Goal: Feedback & Contribution: Submit feedback/report problem

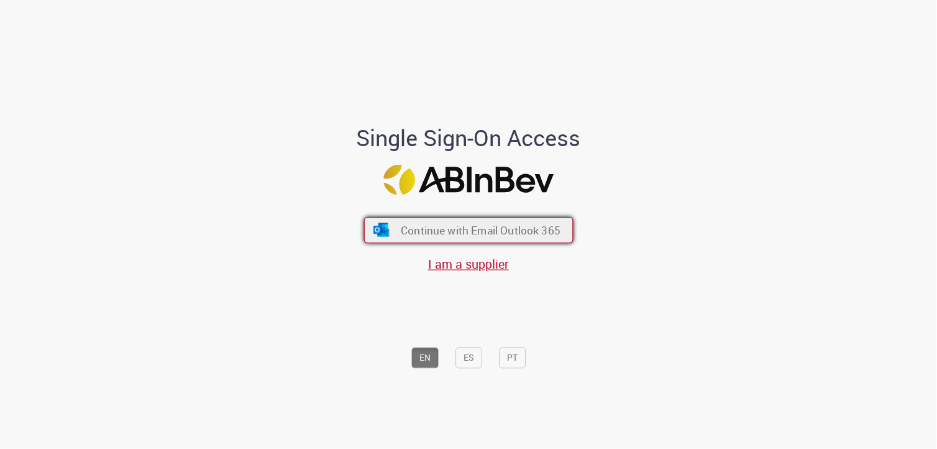
click at [460, 224] on span "Continue with Email Outlook 365" at bounding box center [481, 229] width 160 height 14
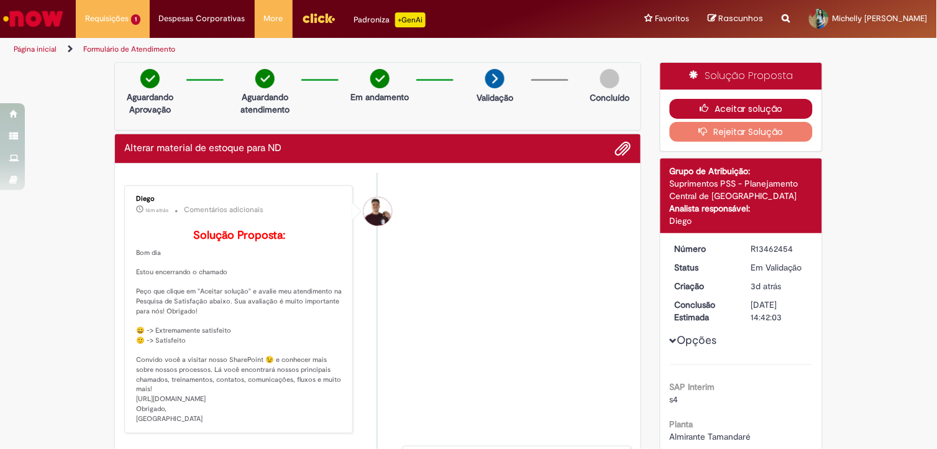
click at [736, 106] on button "Aceitar solução" at bounding box center [742, 109] width 144 height 20
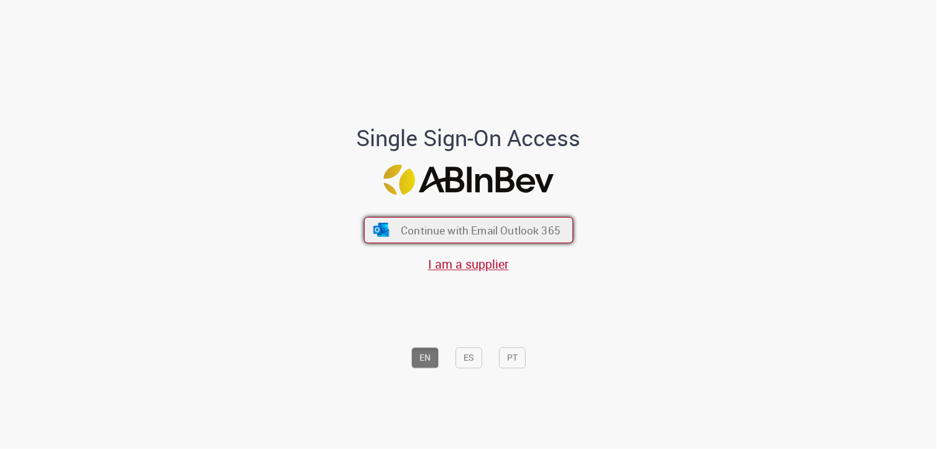
click at [457, 231] on span "Continue with Email Outlook 365" at bounding box center [481, 229] width 160 height 14
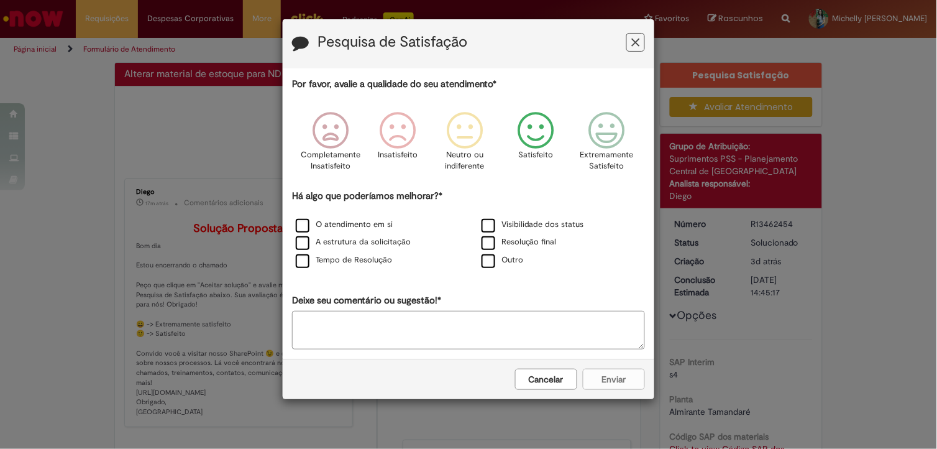
click at [539, 132] on icon "Feedback" at bounding box center [536, 130] width 47 height 37
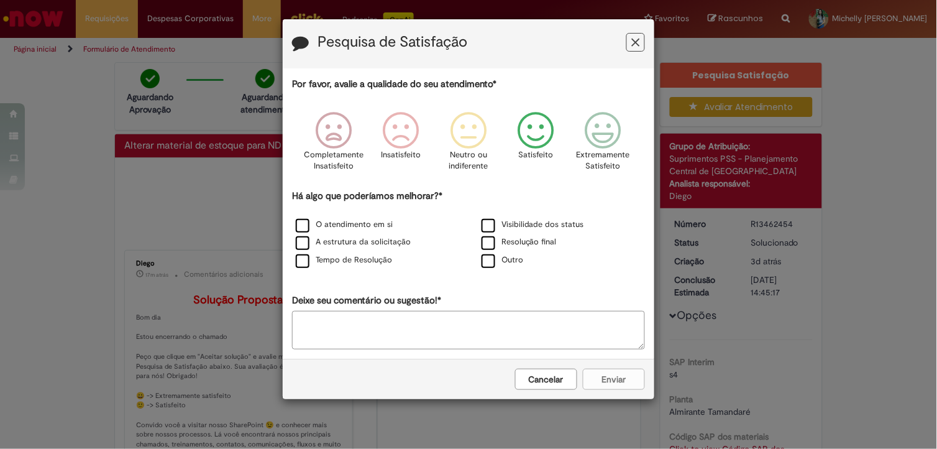
click at [469, 329] on textarea "Deixe seu comentário ou sugestão!*" at bounding box center [468, 330] width 353 height 39
type textarea "***"
click at [488, 258] on label "Outro" at bounding box center [503, 260] width 42 height 12
click at [638, 377] on button "Enviar" at bounding box center [614, 378] width 62 height 21
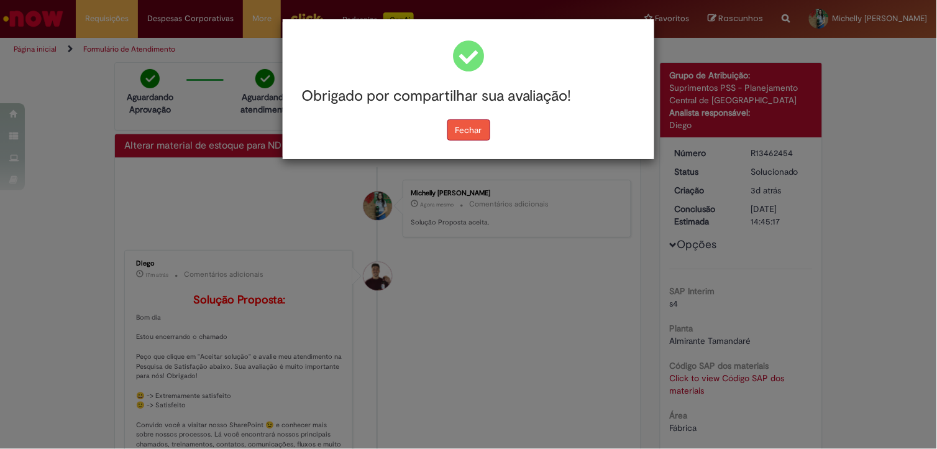
click at [470, 129] on button "Fechar" at bounding box center [468, 129] width 43 height 21
